Goal: Transaction & Acquisition: Purchase product/service

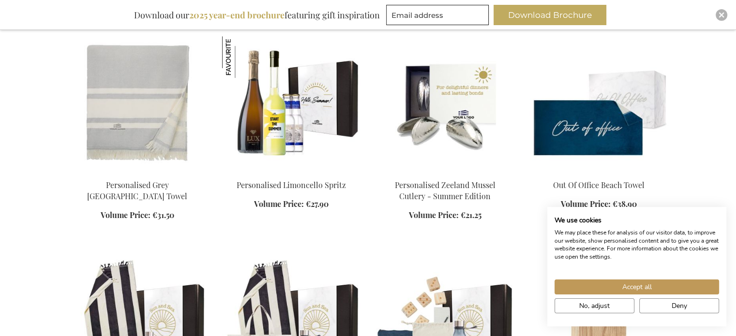
scroll to position [435, 0]
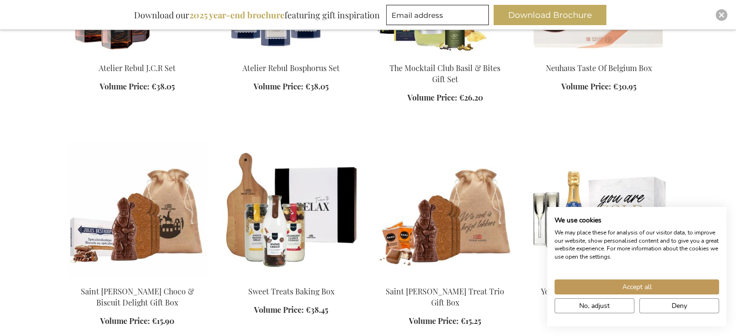
scroll to position [1451, 0]
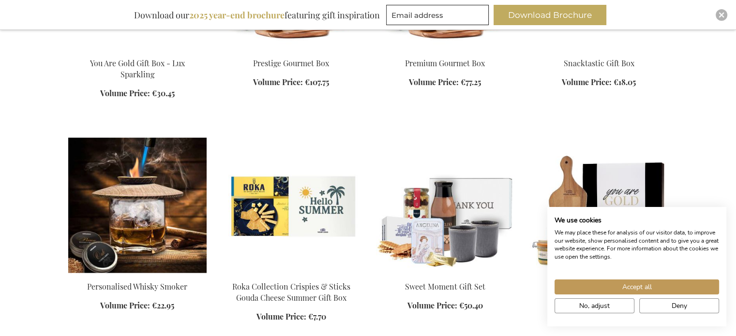
scroll to position [1934, 0]
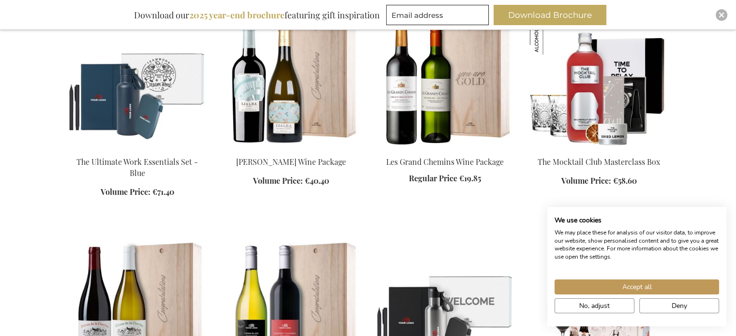
scroll to position [3578, 0]
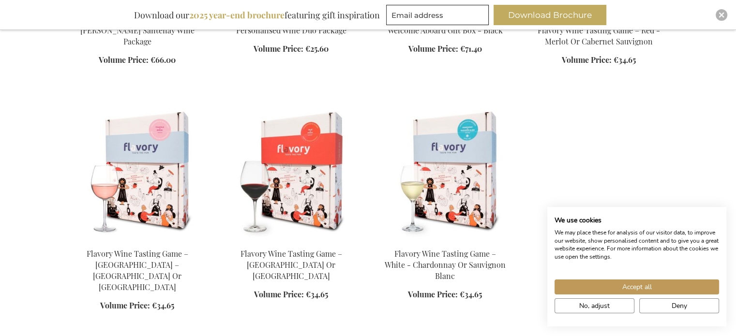
scroll to position [3917, 0]
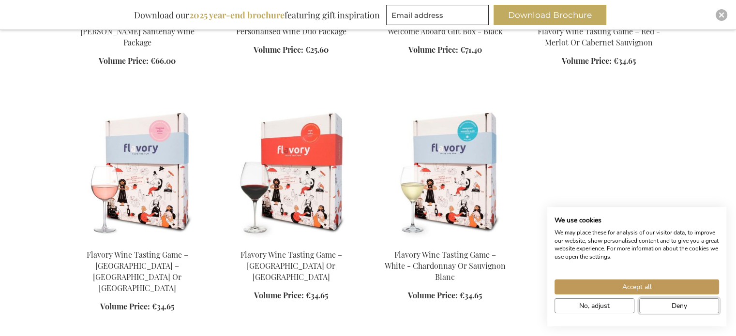
click at [684, 304] on span "Deny" at bounding box center [678, 306] width 15 height 10
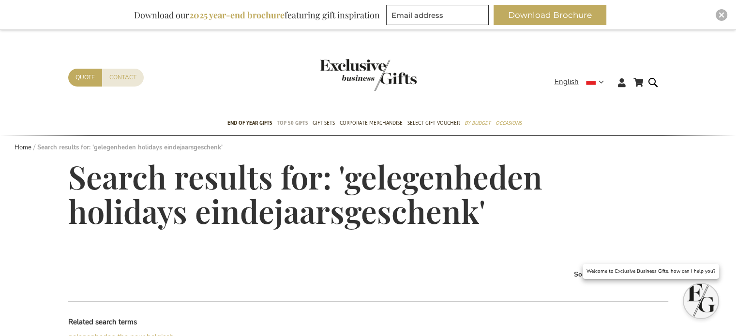
click at [296, 124] on span "TOP 50 Gifts" at bounding box center [292, 123] width 31 height 10
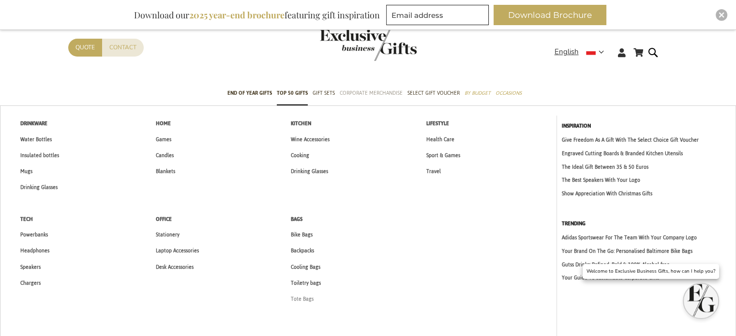
click at [300, 296] on span "Tote Bags" at bounding box center [302, 299] width 23 height 10
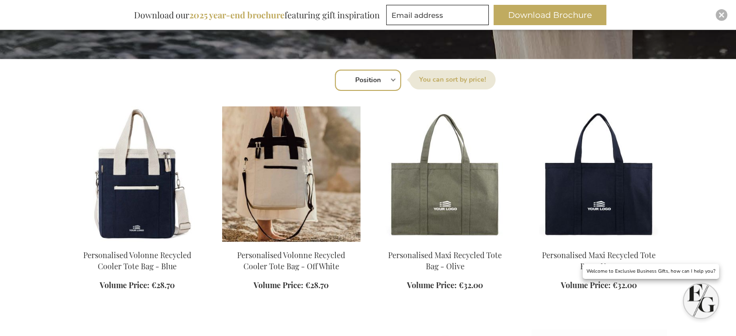
scroll to position [290, 0]
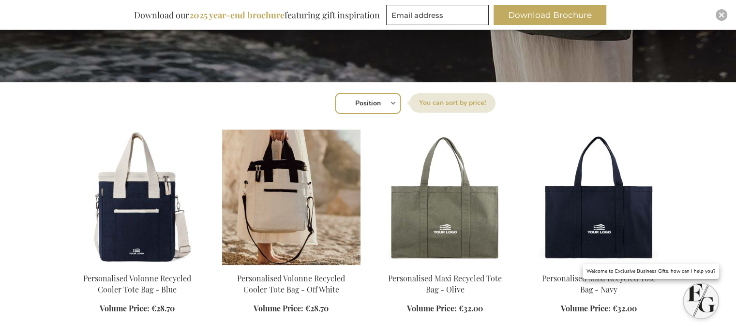
click at [280, 240] on img at bounding box center [291, 197] width 138 height 135
